Goal: Task Accomplishment & Management: Use online tool/utility

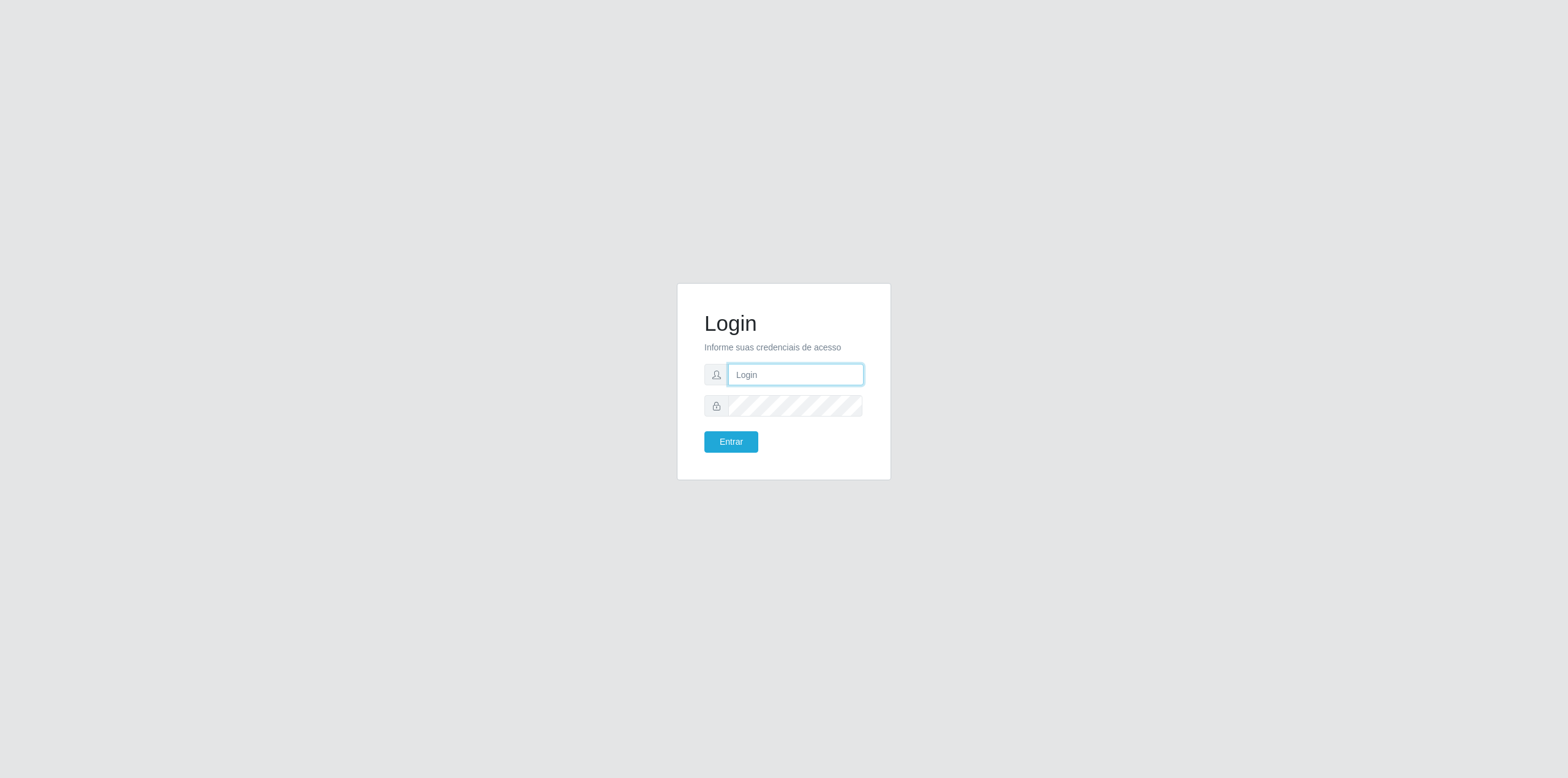
click at [820, 378] on input "text" at bounding box center [795, 375] width 135 height 22
type input "[EMAIL_ADDRESS][DOMAIN_NAME]"
click at [723, 429] on form "Login Informe suas credenciais de acesso [EMAIL_ADDRESS][DOMAIN_NAME] Entrar" at bounding box center [784, 381] width 160 height 142
click at [723, 434] on button "Entrar" at bounding box center [732, 442] width 54 height 22
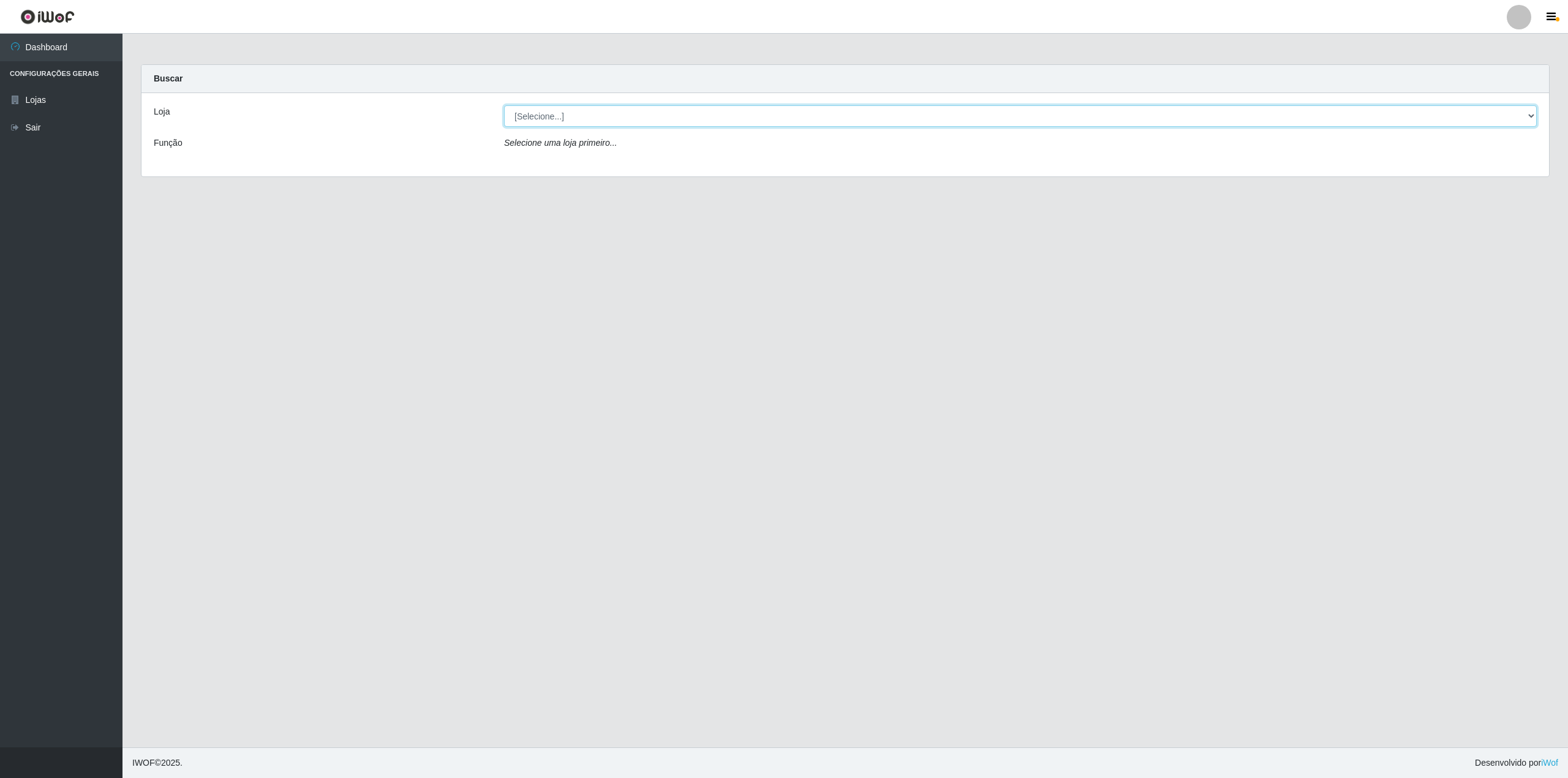
click at [1512, 110] on select "[Selecione...] BomQueSó Agreste - Loja 2" at bounding box center [1020, 116] width 1032 height 22
select select "214"
click at [504, 105] on select "[Selecione...] BomQueSó Agreste - Loja 2" at bounding box center [1020, 116] width 1032 height 22
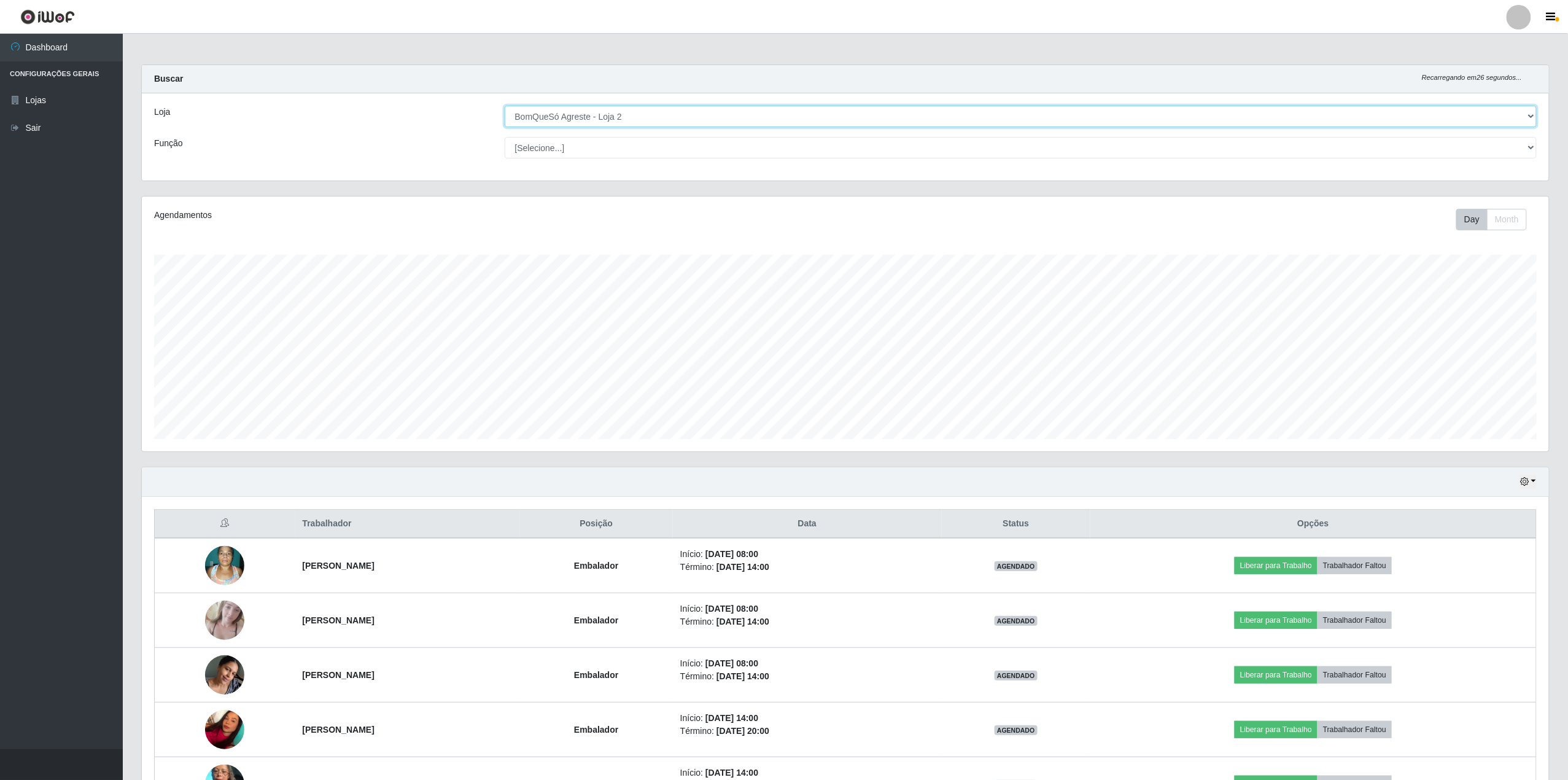
scroll to position [82, 0]
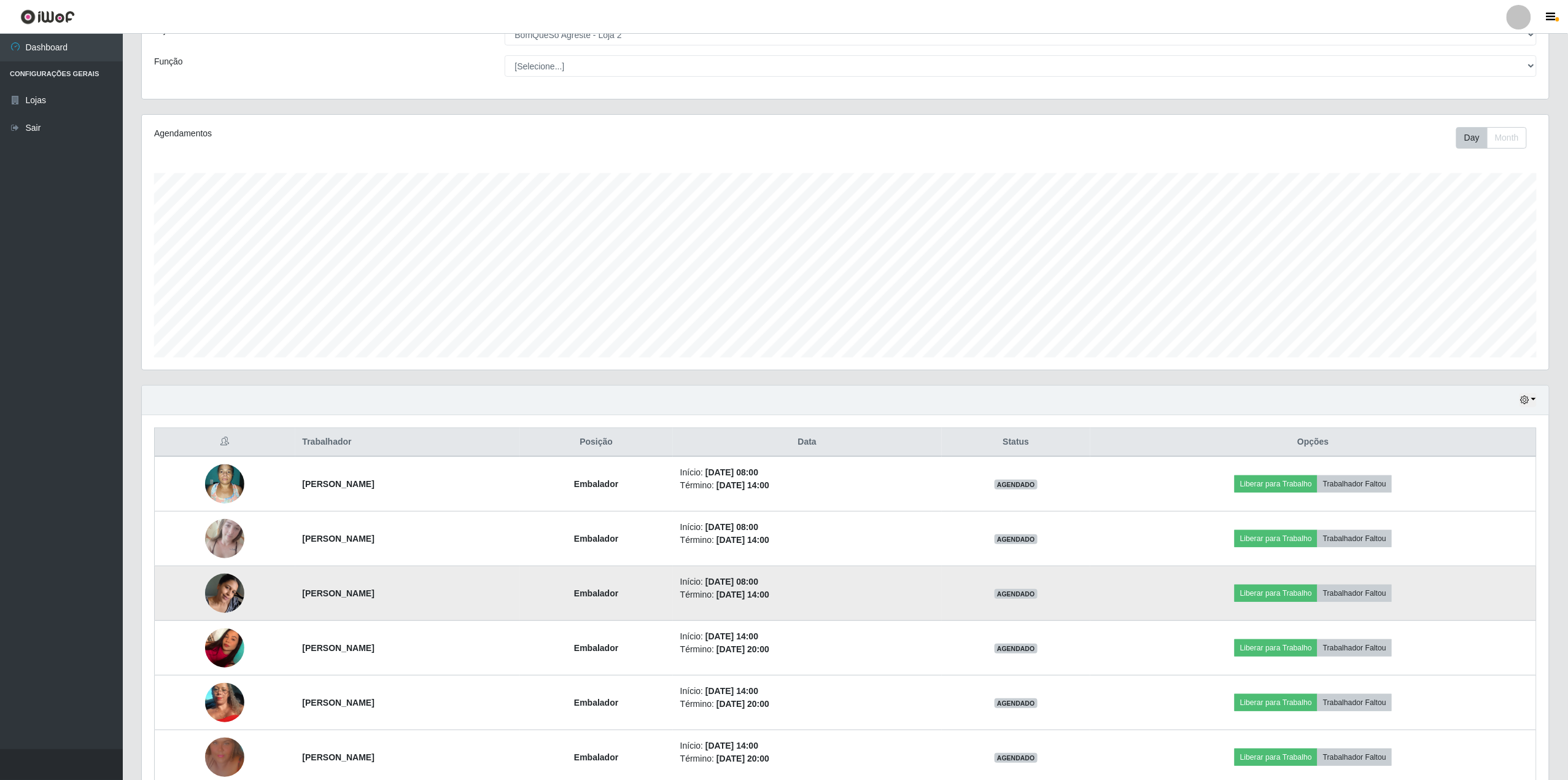
click at [205, 597] on img at bounding box center [225, 593] width 40 height 52
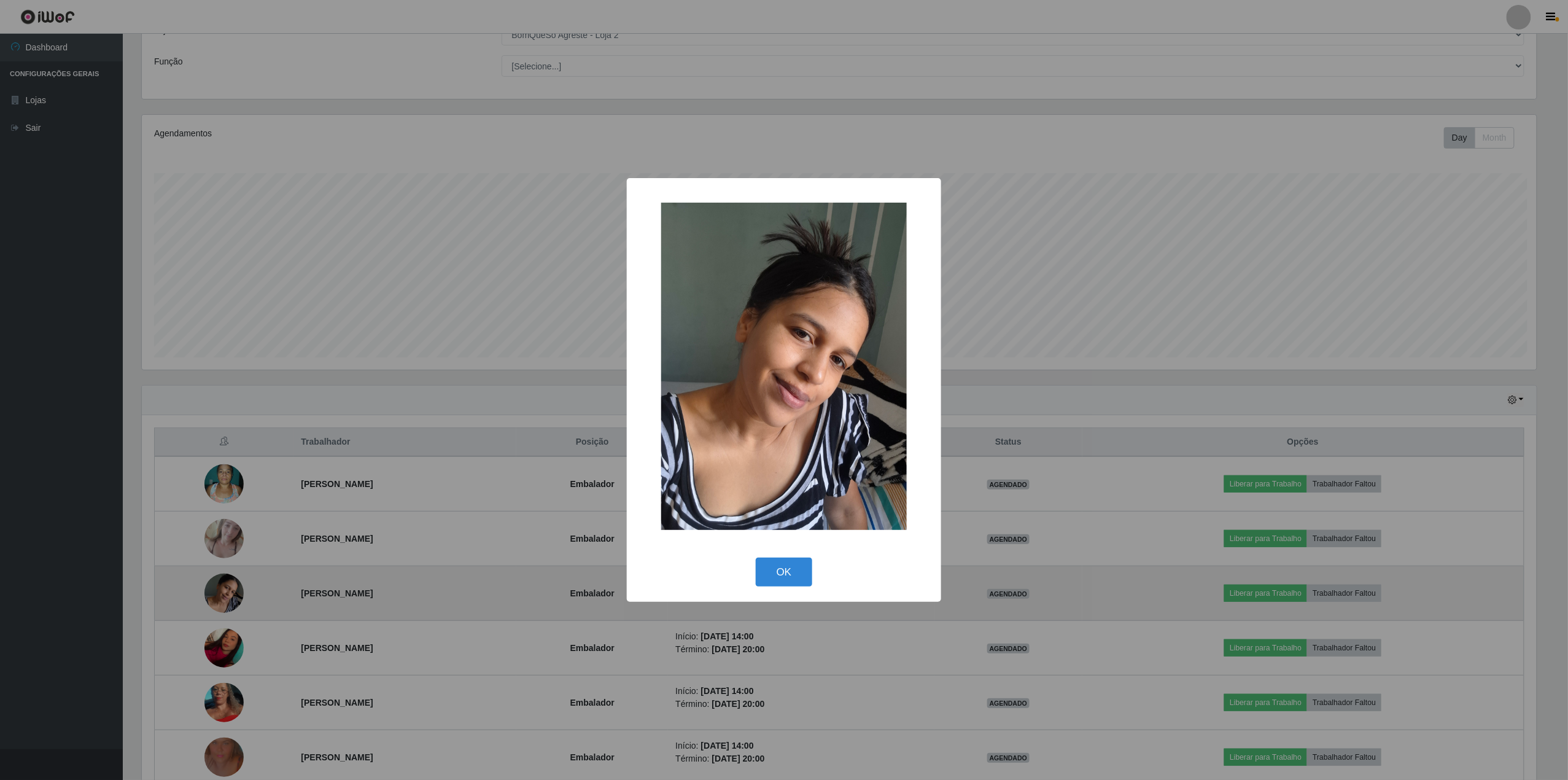
scroll to position [255, 1398]
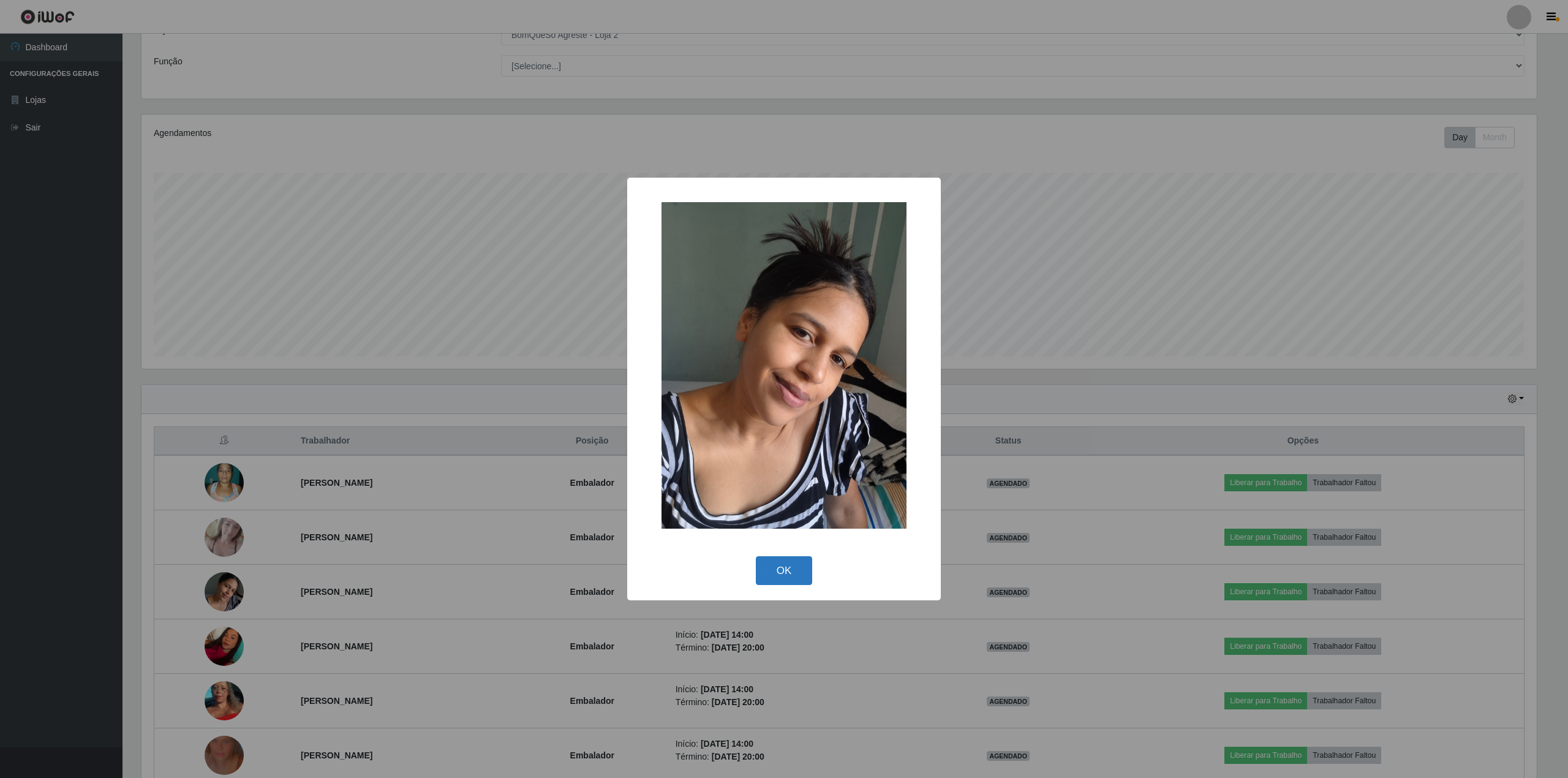
click at [787, 570] on button "OK" at bounding box center [784, 570] width 57 height 29
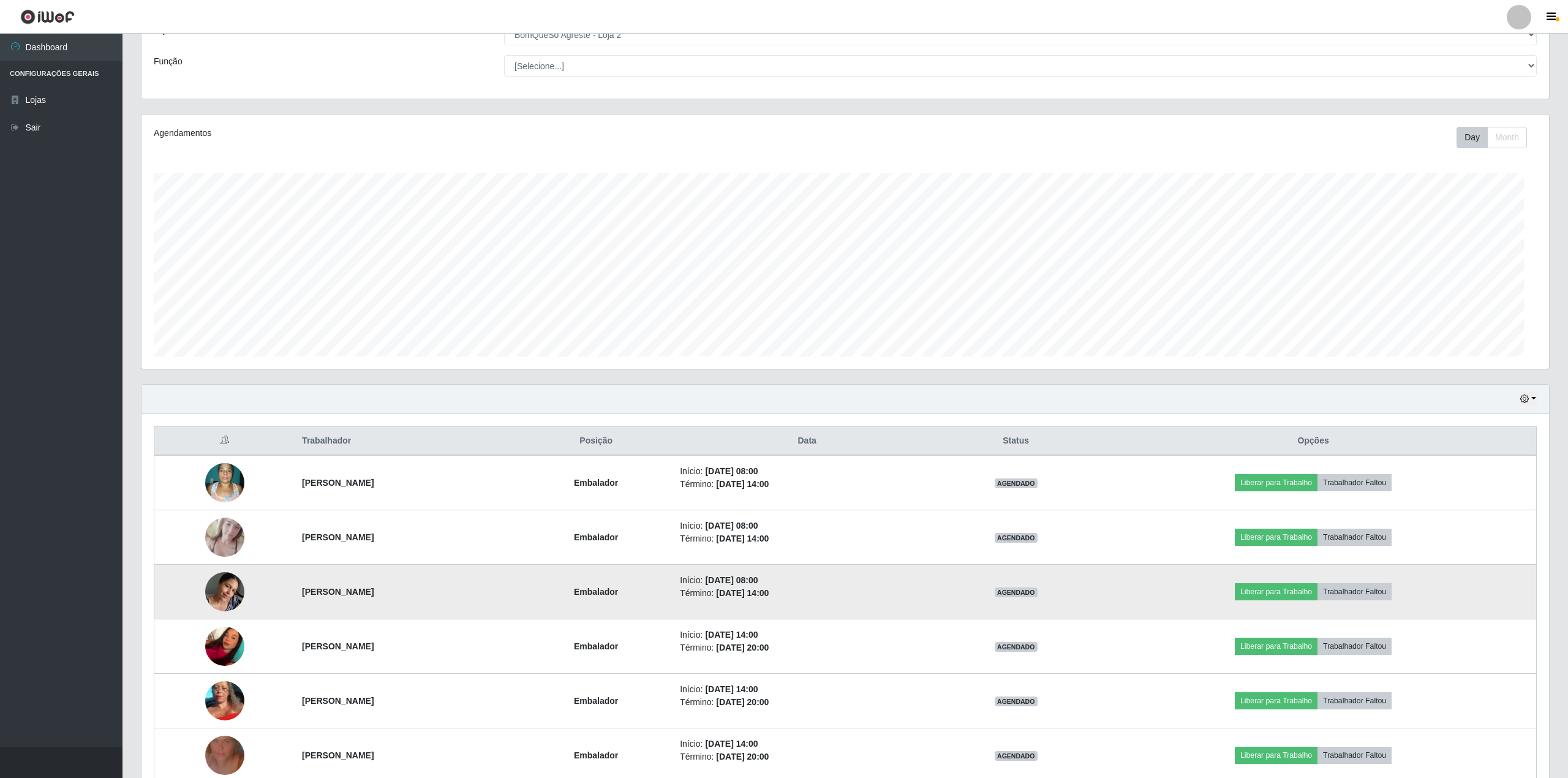
scroll to position [255, 1403]
click at [1313, 594] on button "Liberar para Trabalho" at bounding box center [1272, 591] width 82 height 17
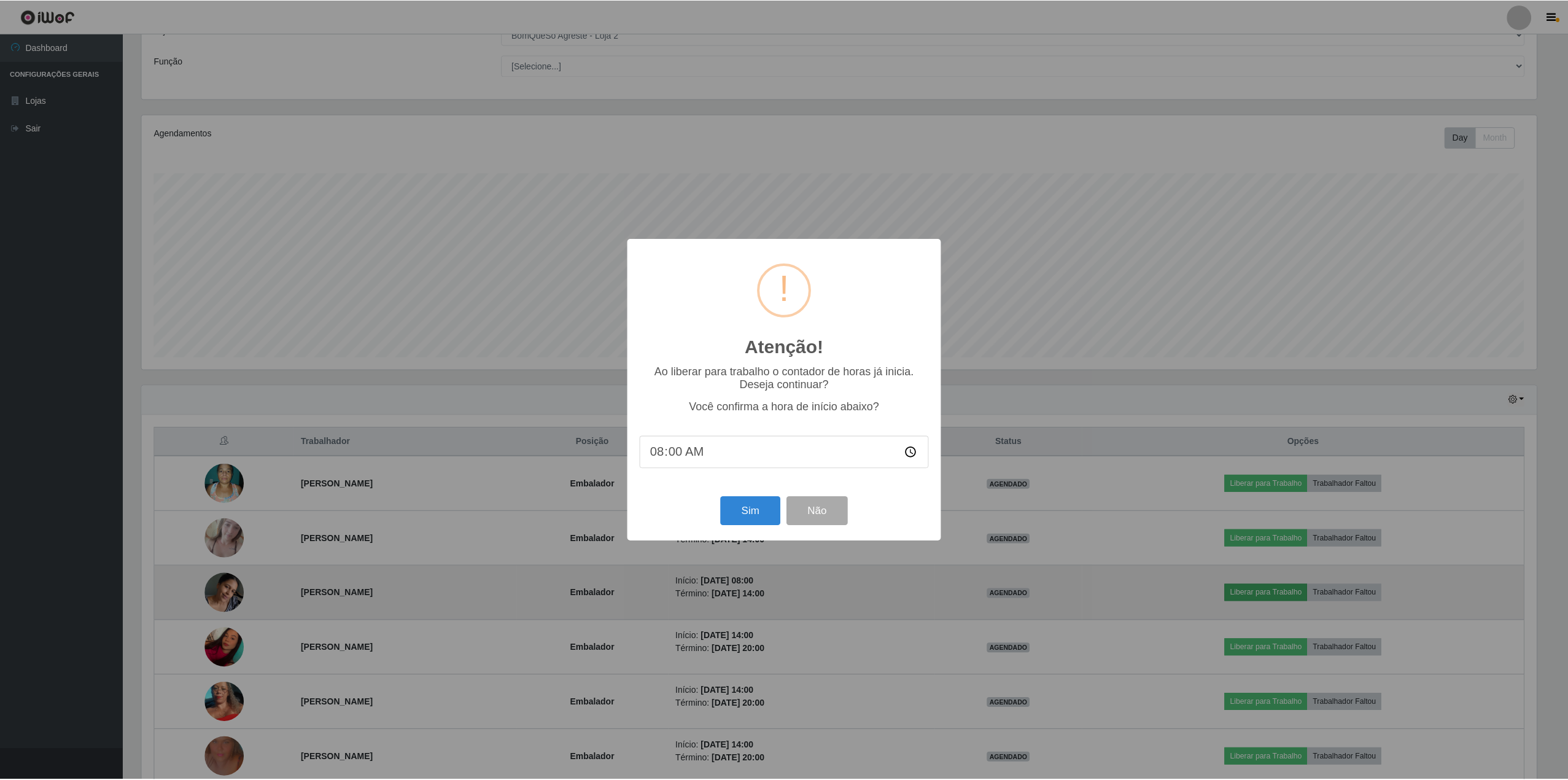
scroll to position [255, 1398]
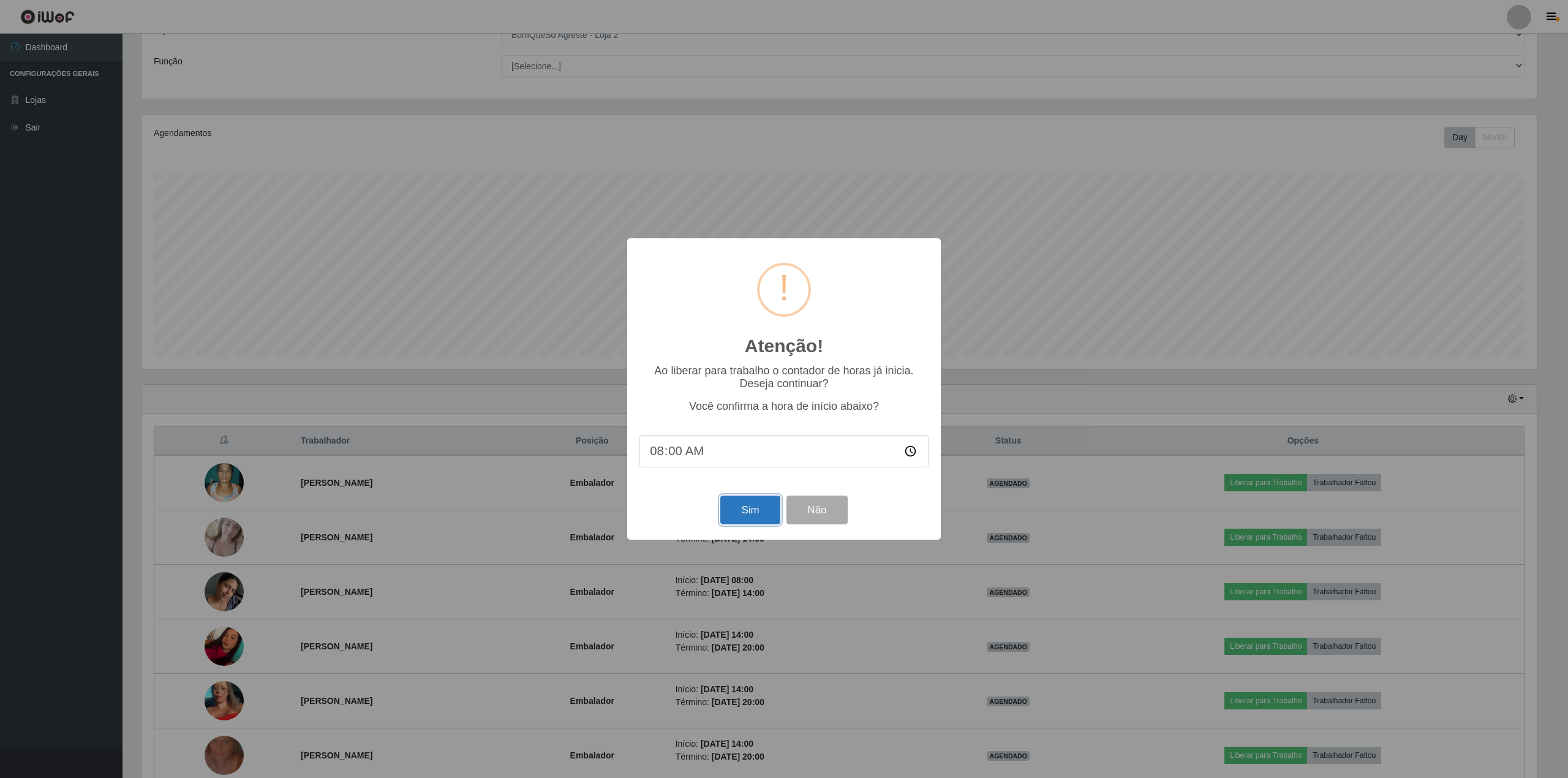
click at [742, 503] on button "Sim" at bounding box center [749, 510] width 60 height 29
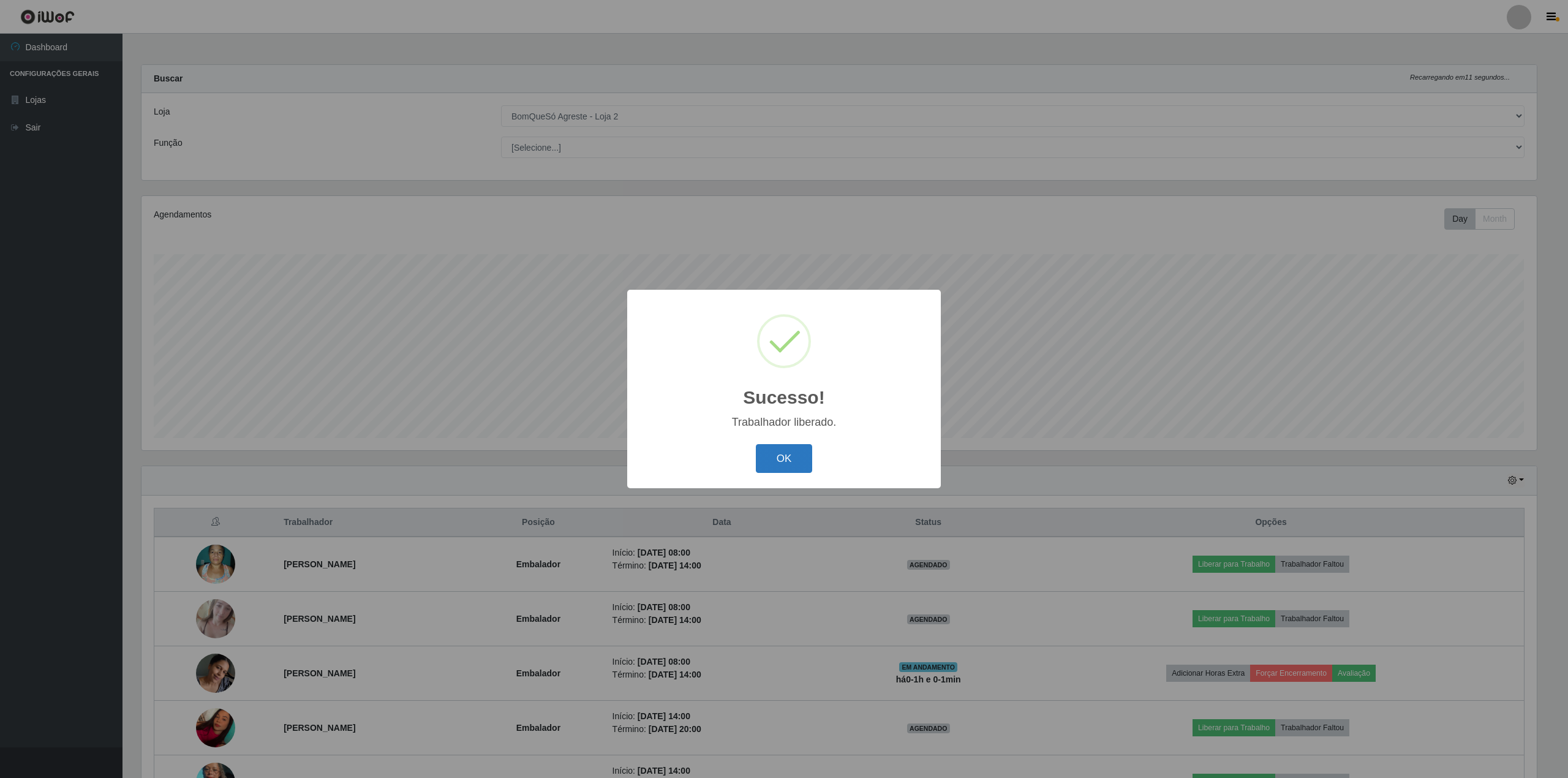
click at [770, 456] on button "OK" at bounding box center [784, 459] width 57 height 29
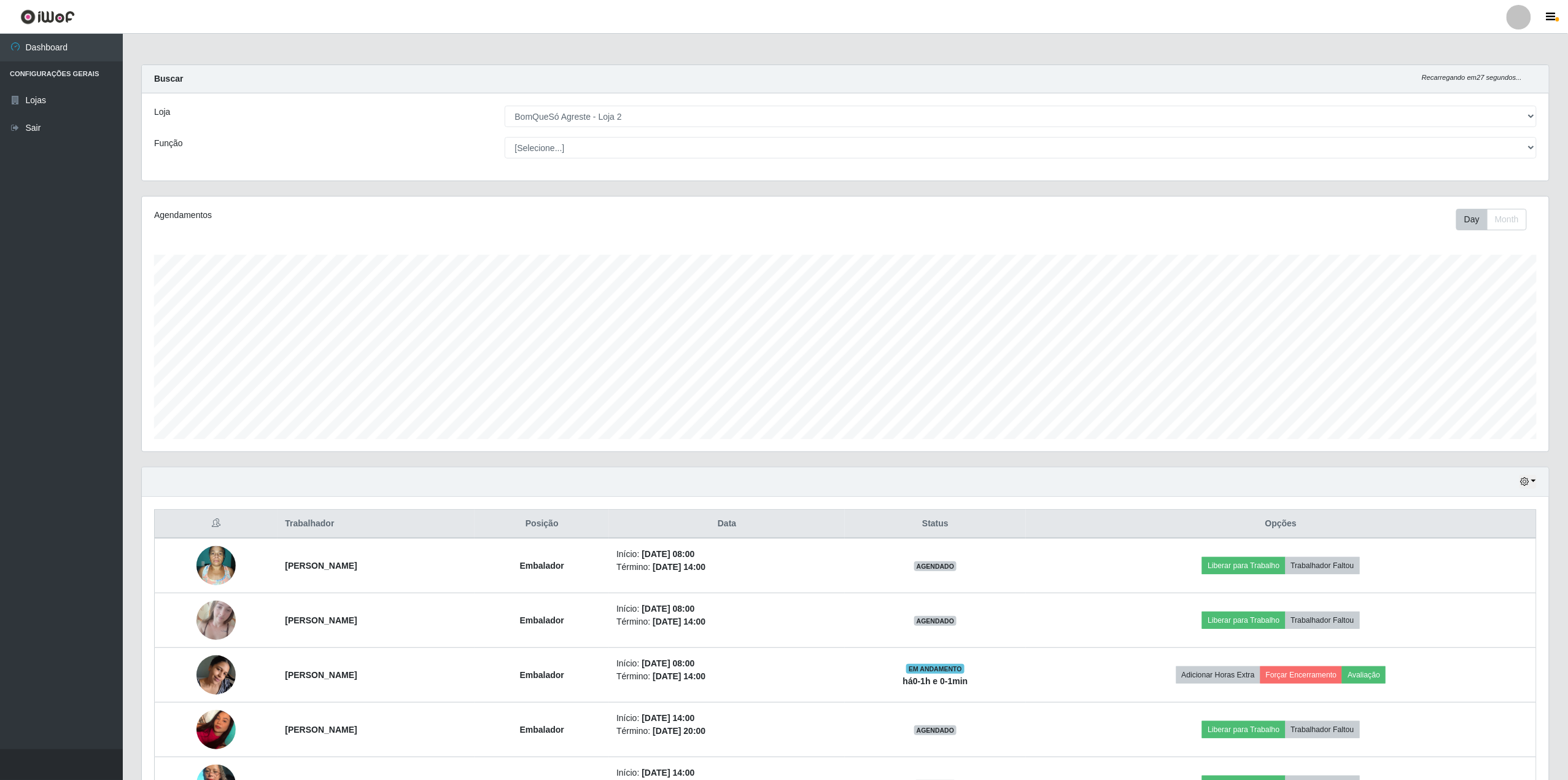
scroll to position [148, 0]
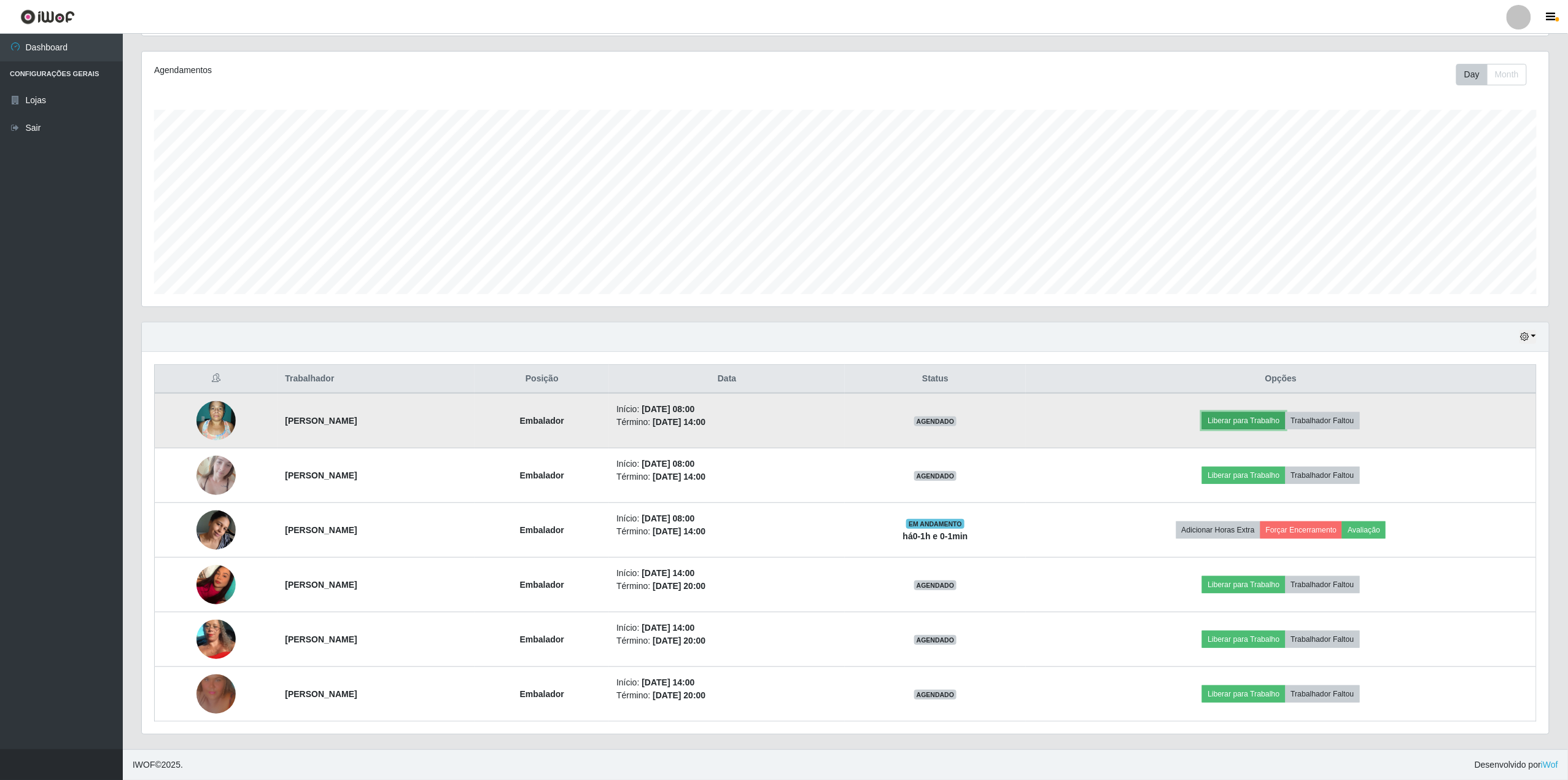
click at [1273, 420] on button "Liberar para Trabalho" at bounding box center [1244, 420] width 83 height 17
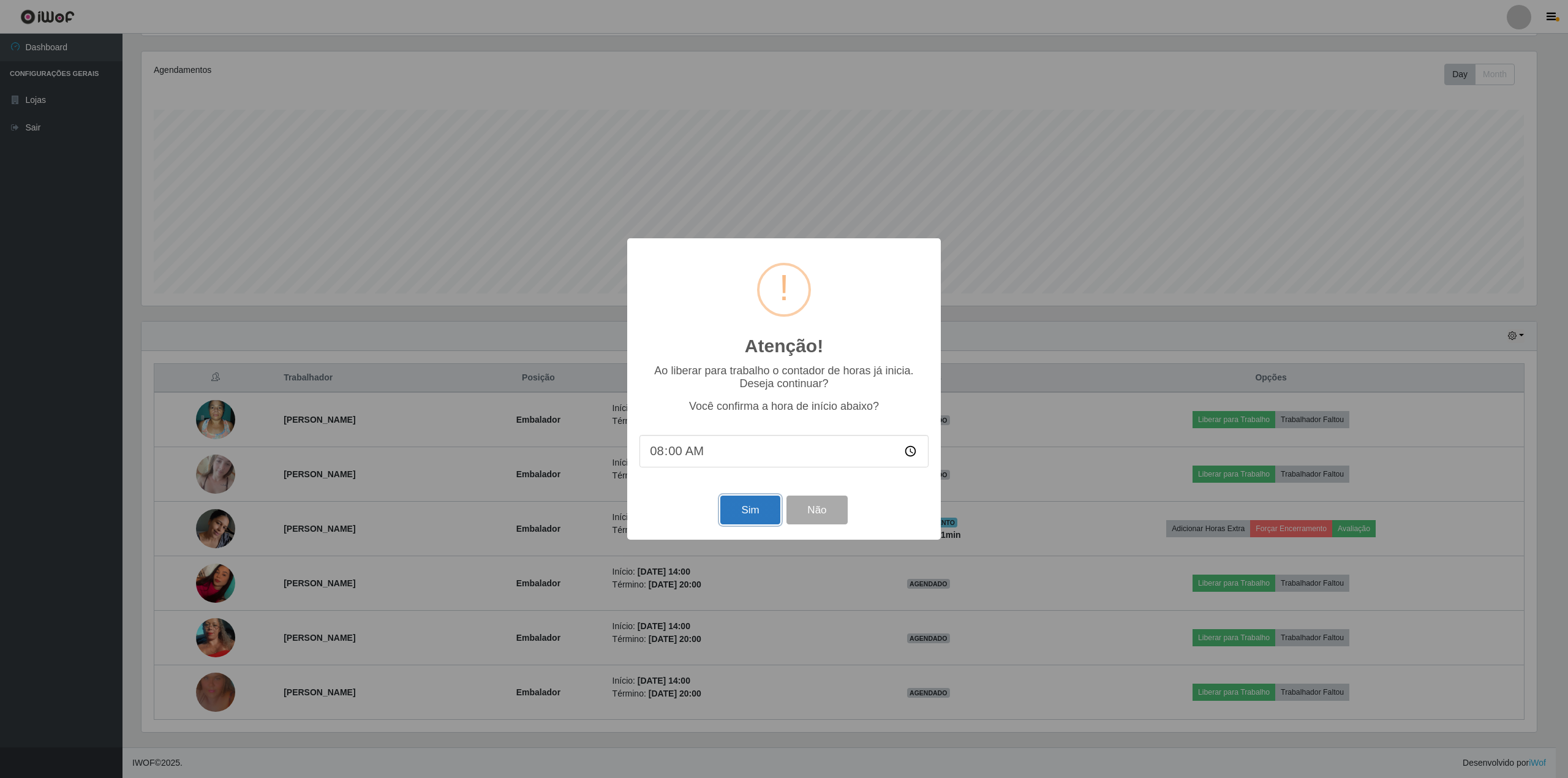
click at [746, 501] on button "Sim" at bounding box center [749, 510] width 60 height 29
